Goal: Information Seeking & Learning: Learn about a topic

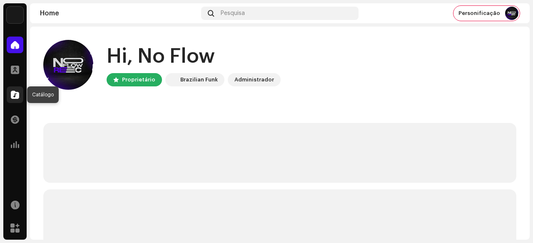
click at [15, 95] on span at bounding box center [15, 95] width 8 height 7
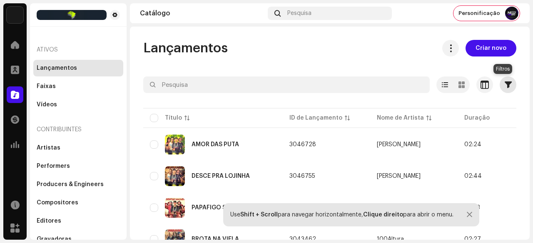
click at [504, 84] on span "button" at bounding box center [507, 85] width 7 height 7
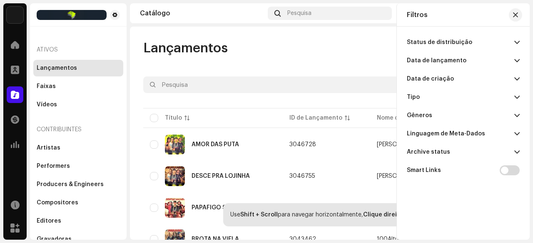
click at [445, 98] on p-accordion-header "Tipo" at bounding box center [463, 97] width 113 height 18
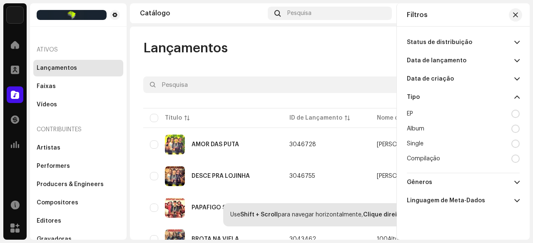
click at [445, 98] on p-accordion-header "Tipo" at bounding box center [463, 97] width 113 height 18
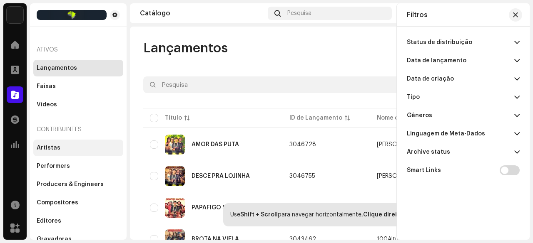
click at [61, 148] on div "Artistas" at bounding box center [78, 148] width 83 height 7
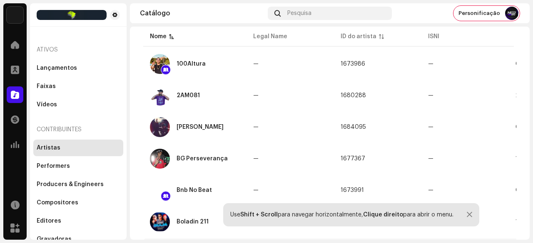
scroll to position [83, 0]
click at [196, 96] on div "2AM081" at bounding box center [187, 95] width 23 height 6
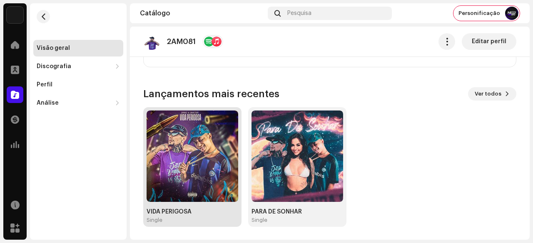
click at [201, 155] on img at bounding box center [192, 157] width 92 height 92
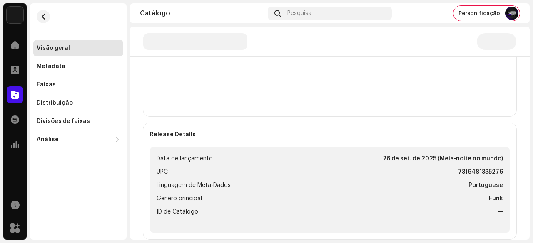
scroll to position [252, 0]
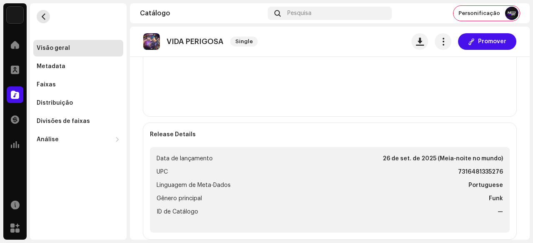
click at [48, 19] on button "button" at bounding box center [43, 16] width 13 height 13
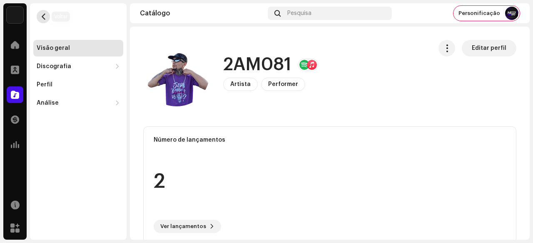
click at [49, 17] on button "button" at bounding box center [43, 16] width 13 height 13
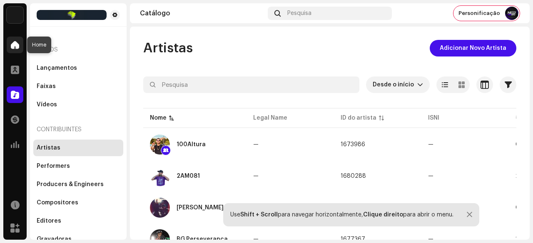
click at [20, 45] on div at bounding box center [15, 45] width 17 height 17
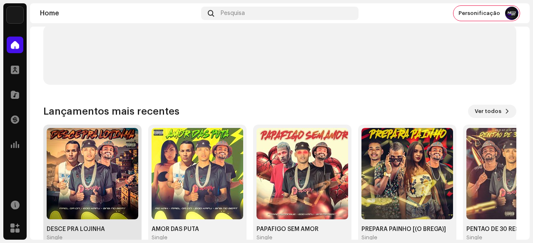
scroll to position [167, 0]
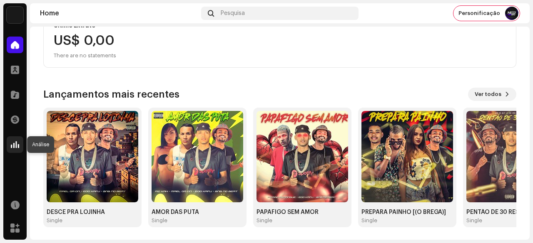
click at [20, 144] on div at bounding box center [15, 144] width 17 height 17
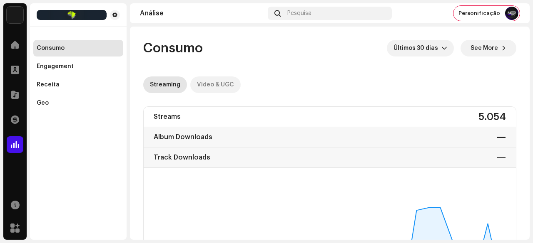
click at [216, 85] on div "Video & UGC" at bounding box center [215, 85] width 37 height 17
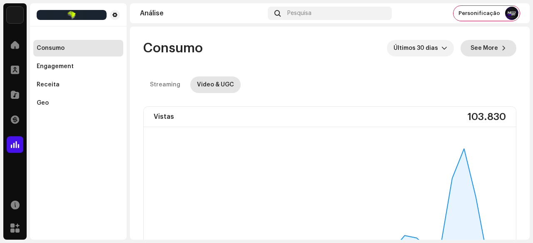
click at [483, 50] on span "See More" at bounding box center [483, 48] width 27 height 17
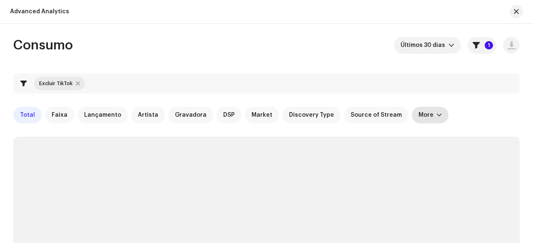
checkbox input "true"
click at [513, 12] on span "button" at bounding box center [515, 11] width 5 height 7
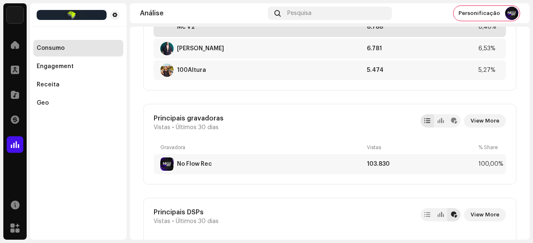
scroll to position [682, 0]
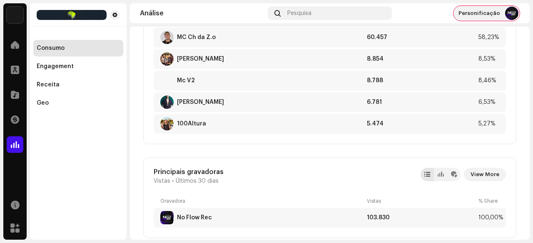
click at [489, 11] on span "Personificação" at bounding box center [479, 13] width 42 height 7
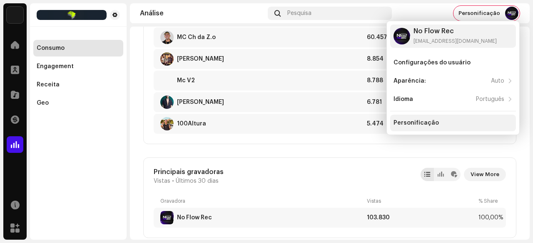
click at [418, 119] on div "Personificação" at bounding box center [453, 123] width 126 height 17
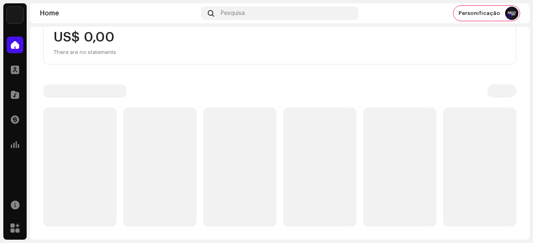
scroll to position [105, 0]
